Goal: Understand process/instructions: Learn about a topic

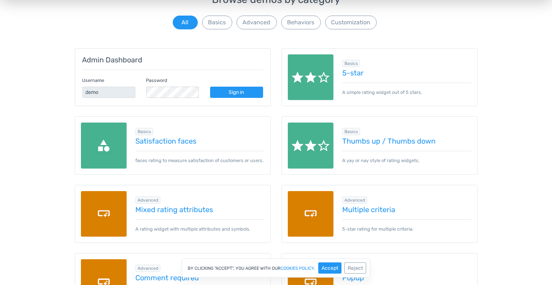
scroll to position [87, 0]
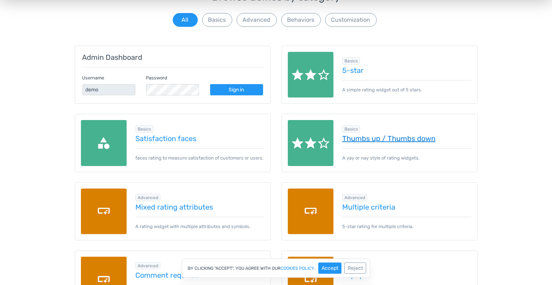
click at [397, 141] on link "Thumbs up / Thumbs down" at bounding box center [406, 139] width 129 height 8
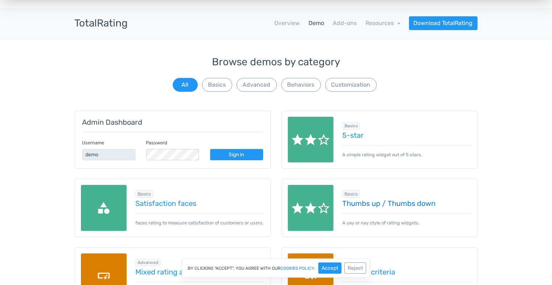
scroll to position [0, 0]
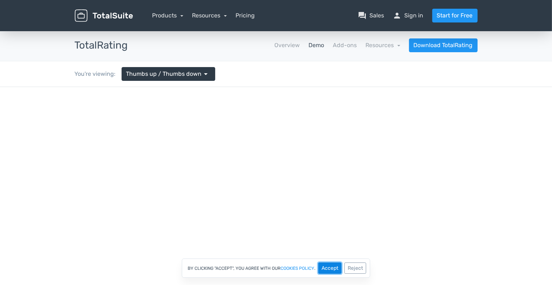
click at [334, 270] on button "Accept" at bounding box center [329, 268] width 23 height 11
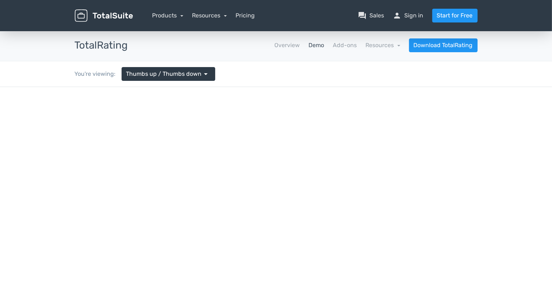
click at [314, 45] on link "Demo" at bounding box center [317, 45] width 16 height 9
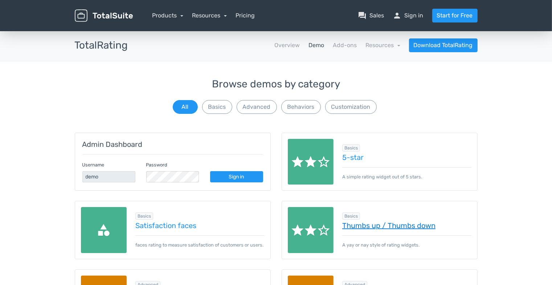
click at [405, 228] on link "Thumbs up / Thumbs down" at bounding box center [406, 226] width 129 height 8
